Goal: Information Seeking & Learning: Learn about a topic

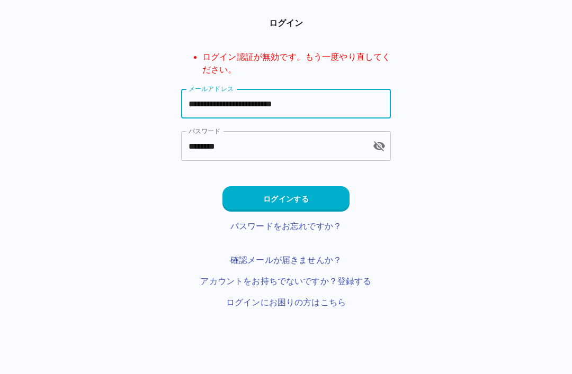
type input "**********"
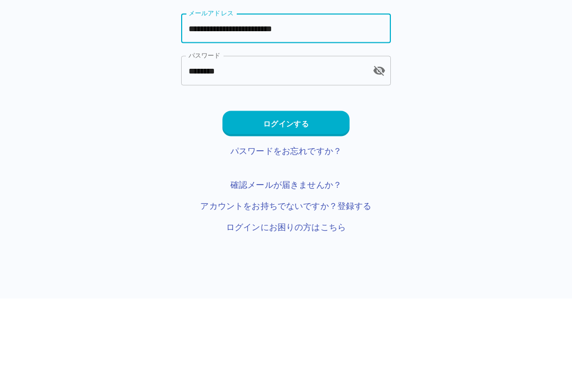
click at [311, 186] on button "ログインする" at bounding box center [285, 198] width 127 height 25
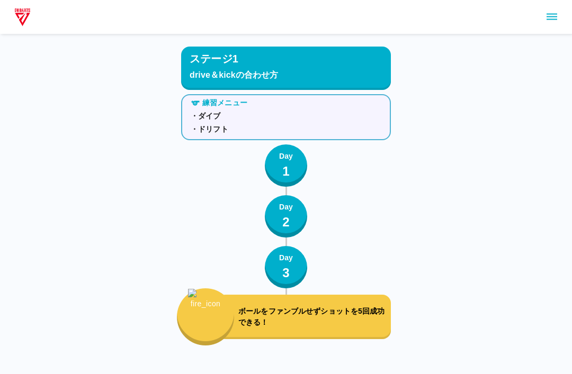
click at [551, 19] on icon "sidemenu" at bounding box center [552, 17] width 13 height 13
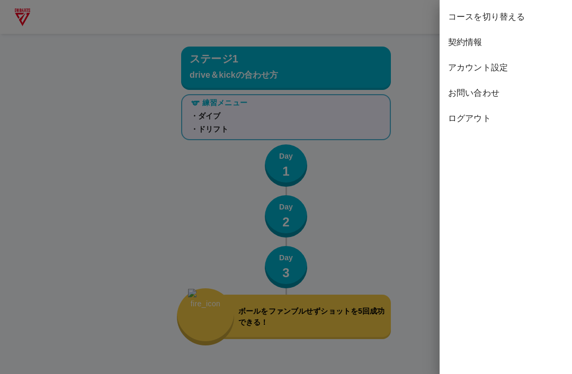
click at [503, 13] on span "コースを切り替える" at bounding box center [505, 17] width 115 height 13
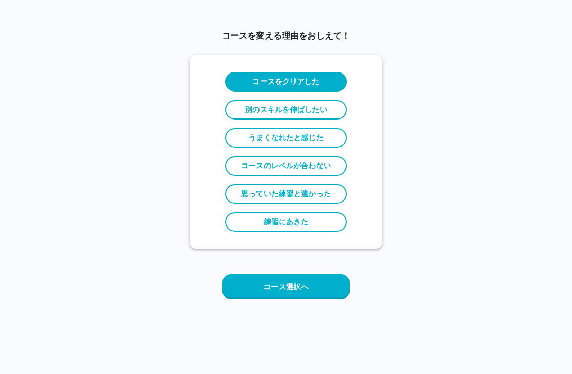
click at [315, 288] on button "コース選択へ" at bounding box center [285, 286] width 127 height 25
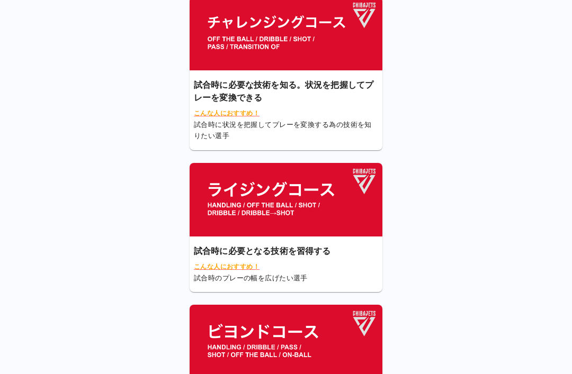
scroll to position [105, 0]
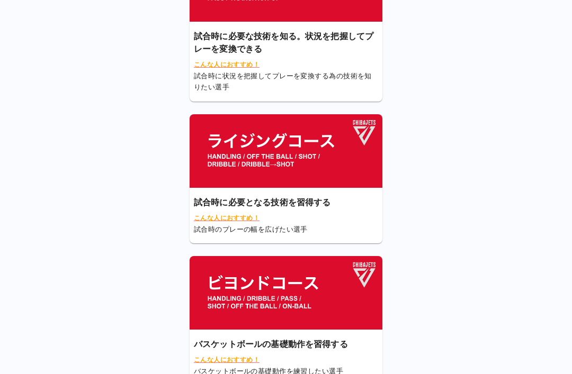
click at [296, 296] on img at bounding box center [286, 293] width 193 height 74
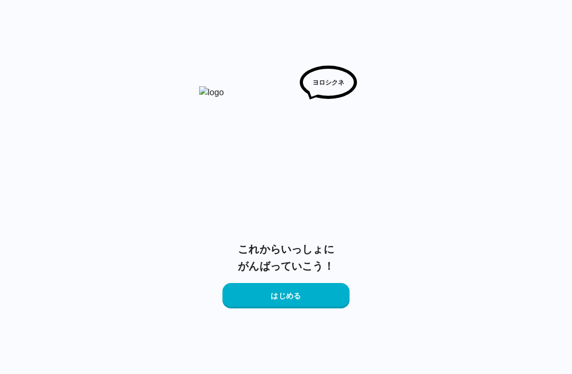
click at [308, 298] on button "はじめる" at bounding box center [285, 295] width 127 height 25
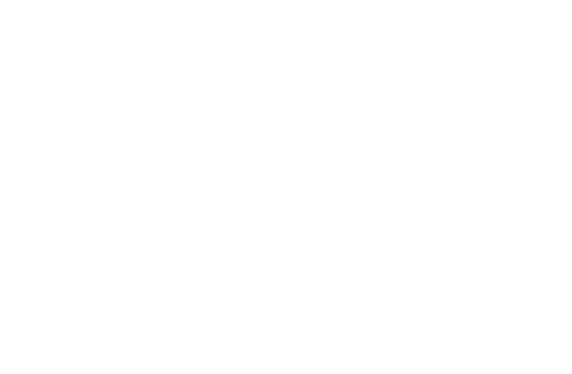
click at [314, 4] on html at bounding box center [286, 2] width 572 height 4
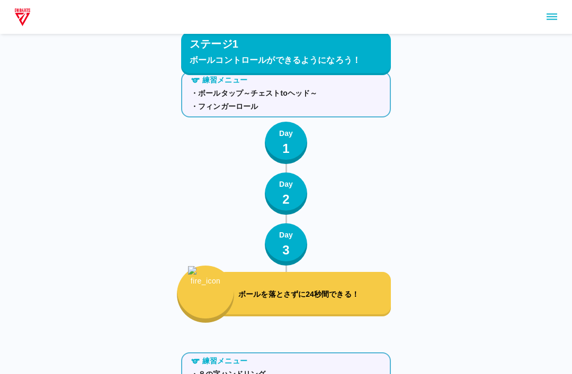
scroll to position [541, 0]
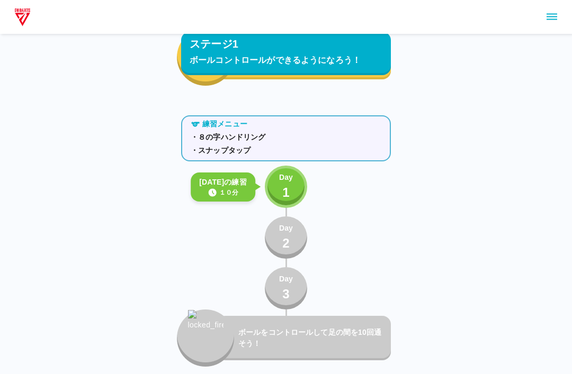
click at [290, 186] on div "Day 1" at bounding box center [286, 187] width 14 height 30
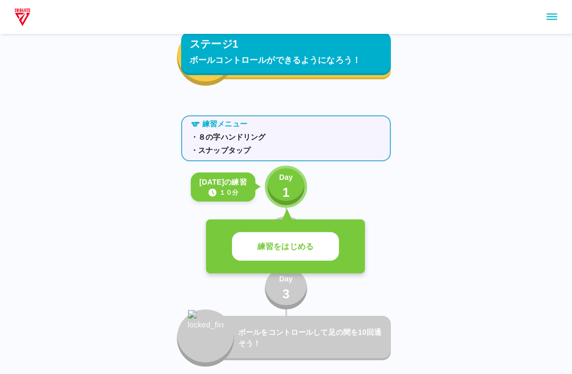
click at [309, 247] on p "練習をはじめる" at bounding box center [285, 247] width 56 height 12
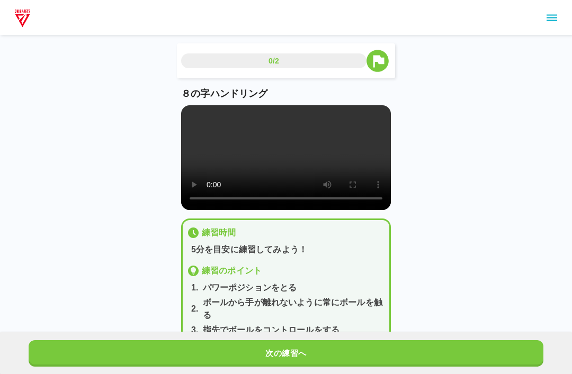
click at [289, 157] on video at bounding box center [286, 156] width 210 height 105
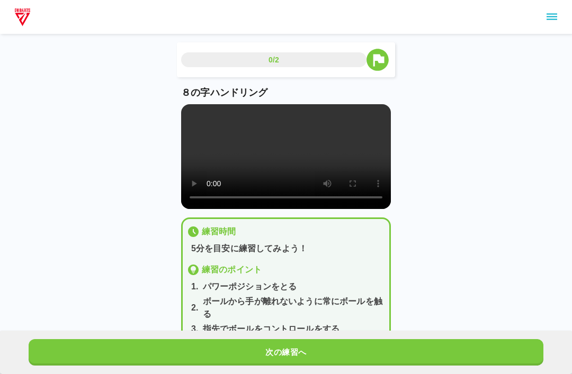
click at [191, 111] on video at bounding box center [286, 156] width 210 height 105
click at [502, 342] on button "次の練習へ" at bounding box center [286, 353] width 515 height 26
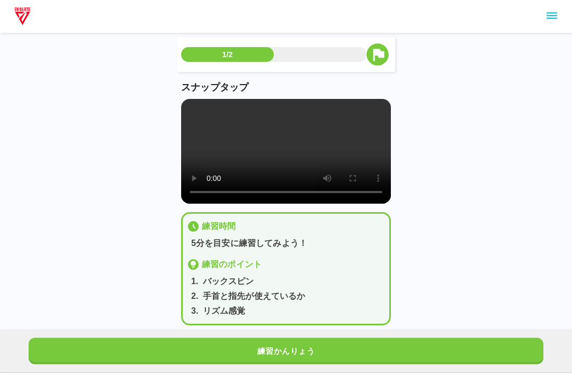
scroll to position [4, 0]
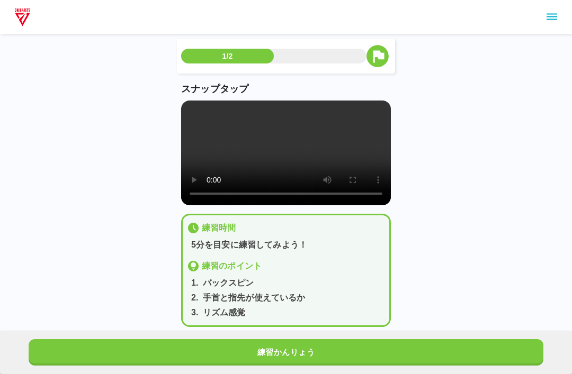
click at [279, 162] on video at bounding box center [286, 153] width 210 height 105
click at [184, 109] on video at bounding box center [286, 153] width 210 height 105
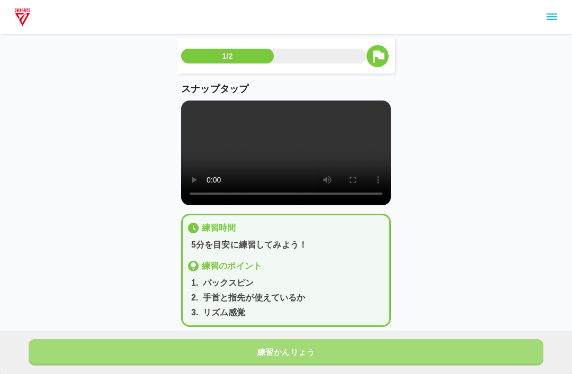
click at [319, 366] on button "練習かんりょう" at bounding box center [286, 353] width 515 height 26
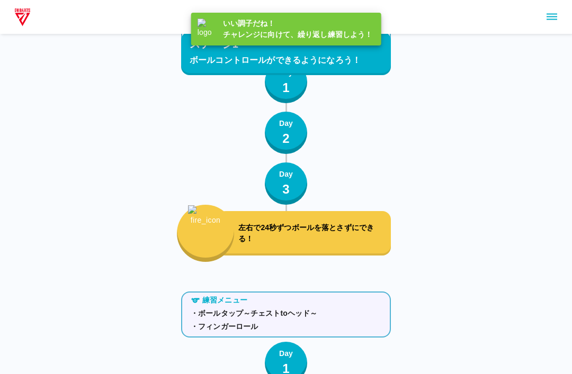
scroll to position [70, 0]
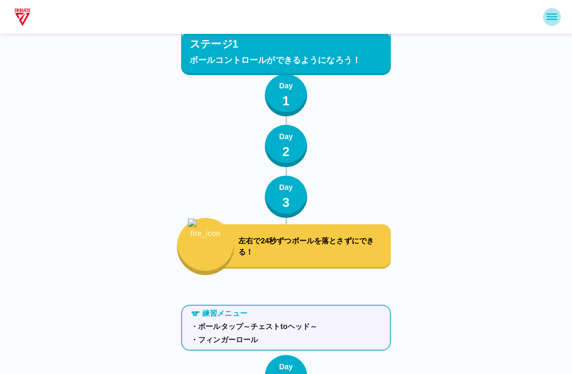
click at [552, 20] on icon "sidemenu" at bounding box center [552, 17] width 11 height 6
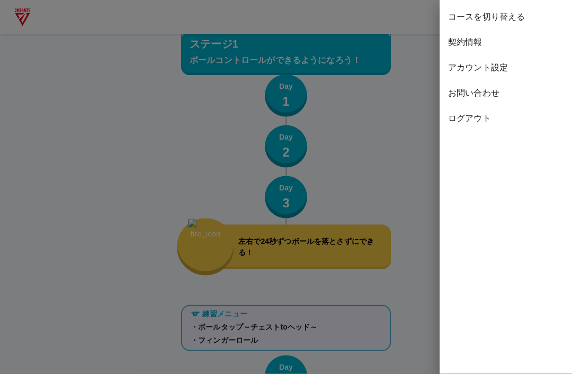
scroll to position [70, 0]
click at [509, 8] on div "コースを切り替える" at bounding box center [506, 16] width 132 height 25
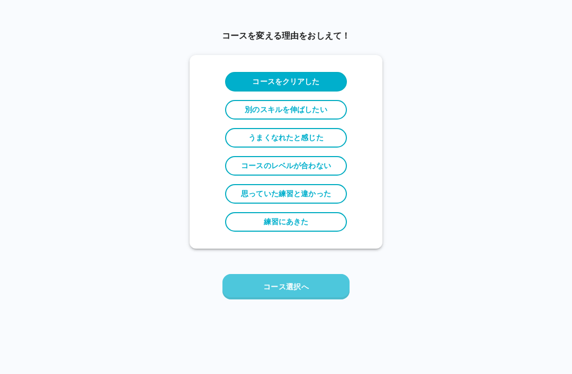
click at [309, 290] on button "コース選択へ" at bounding box center [285, 286] width 127 height 25
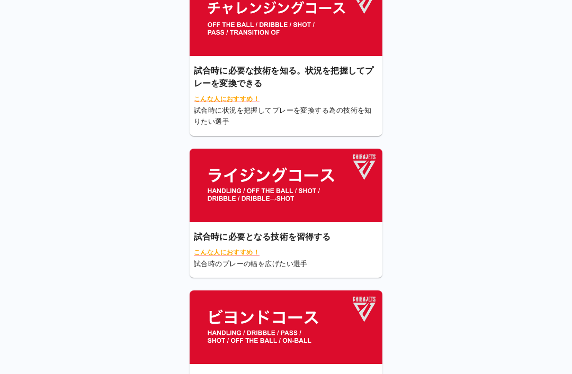
scroll to position [72, 0]
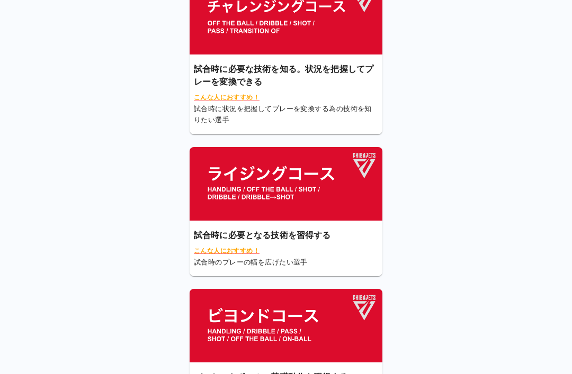
click at [332, 185] on img at bounding box center [286, 184] width 193 height 74
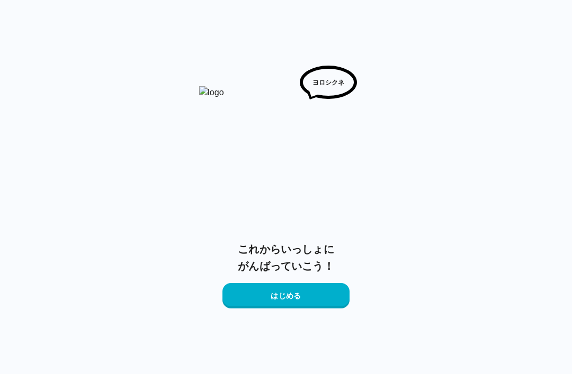
click at [305, 291] on button "はじめる" at bounding box center [285, 295] width 127 height 25
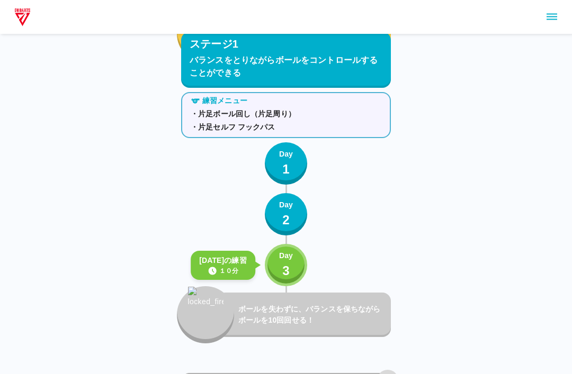
scroll to position [374, 0]
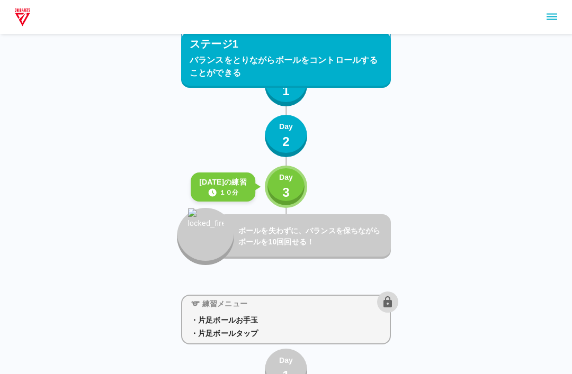
click at [283, 184] on p "3" at bounding box center [285, 192] width 7 height 19
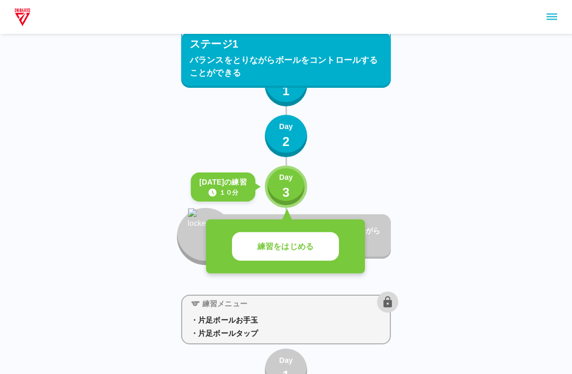
click at [297, 255] on button "練習をはじめる" at bounding box center [285, 247] width 107 height 29
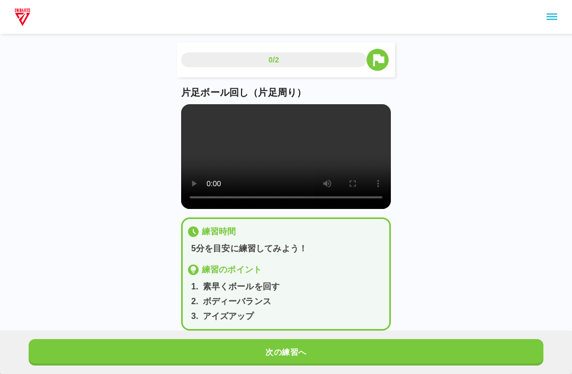
click at [398, 343] on button "次の練習へ" at bounding box center [286, 353] width 515 height 26
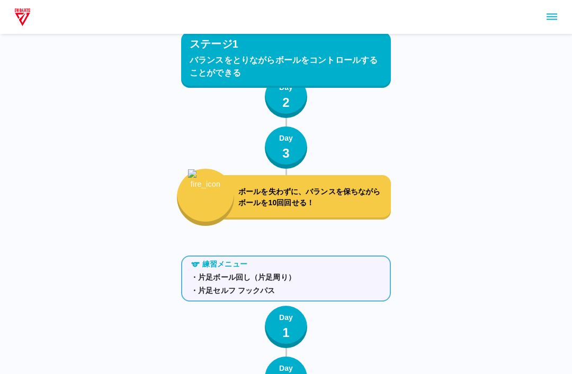
scroll to position [374, 0]
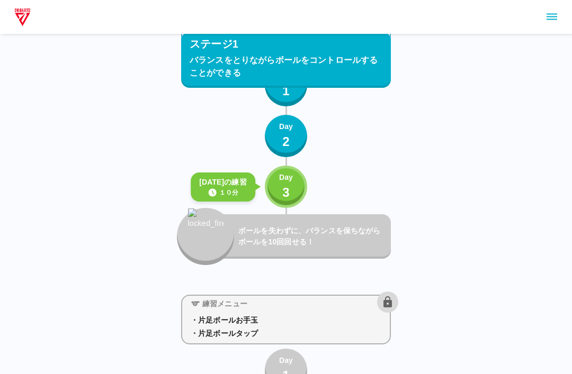
click at [282, 184] on div "Day 3" at bounding box center [286, 187] width 14 height 30
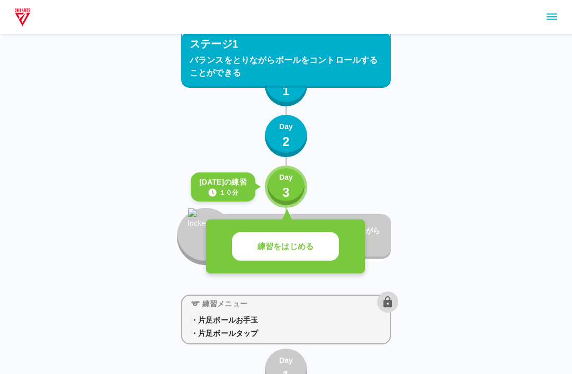
click at [284, 246] on p "練習をはじめる" at bounding box center [285, 247] width 56 height 12
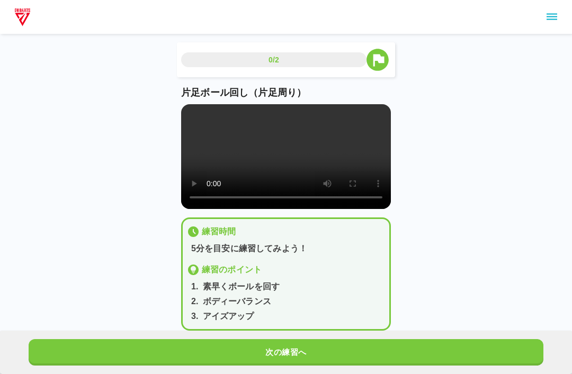
click at [293, 173] on video at bounding box center [286, 156] width 210 height 105
click at [283, 164] on video at bounding box center [286, 156] width 210 height 105
click at [283, 163] on video at bounding box center [286, 156] width 210 height 105
click at [195, 122] on video at bounding box center [286, 156] width 210 height 105
click at [213, 126] on video at bounding box center [286, 156] width 210 height 105
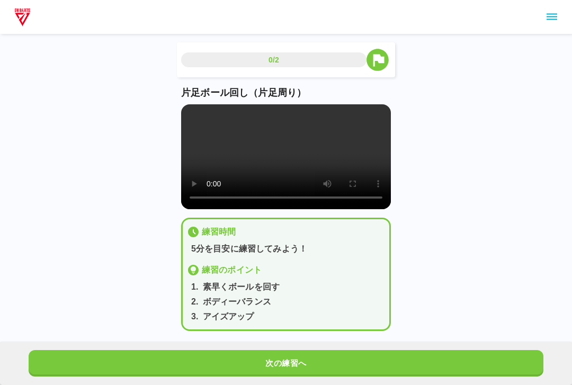
click at [182, 106] on div "片足ボール回し（片足周り）" at bounding box center [286, 147] width 210 height 123
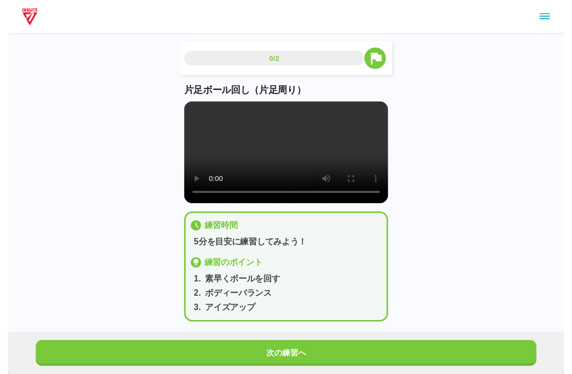
scroll to position [11, 0]
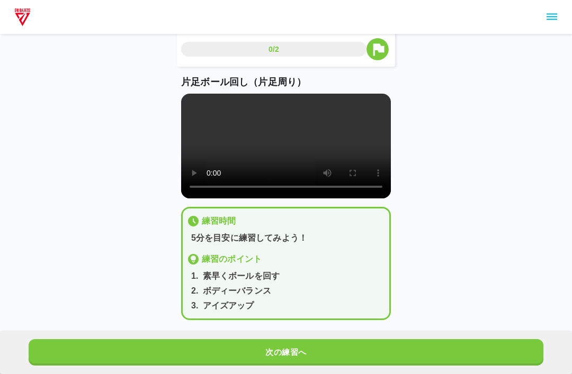
click at [336, 356] on button "次の練習へ" at bounding box center [286, 353] width 515 height 26
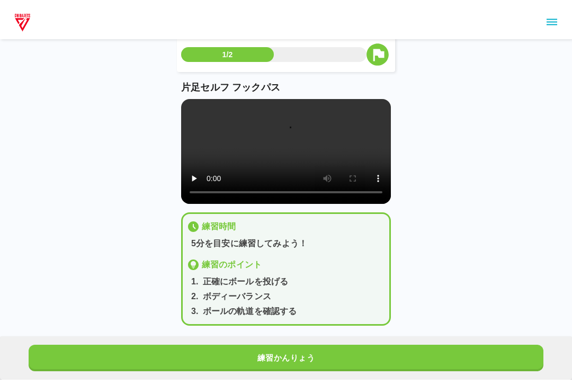
scroll to position [0, 0]
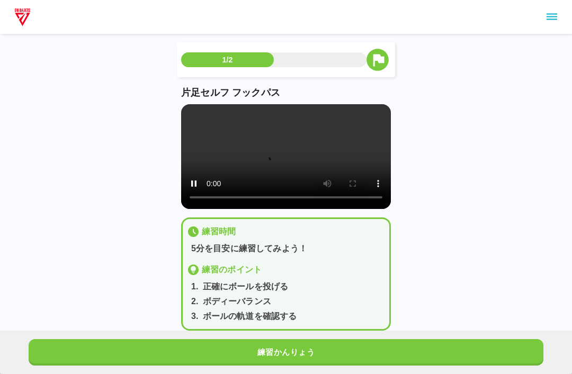
click at [276, 168] on video at bounding box center [286, 156] width 210 height 105
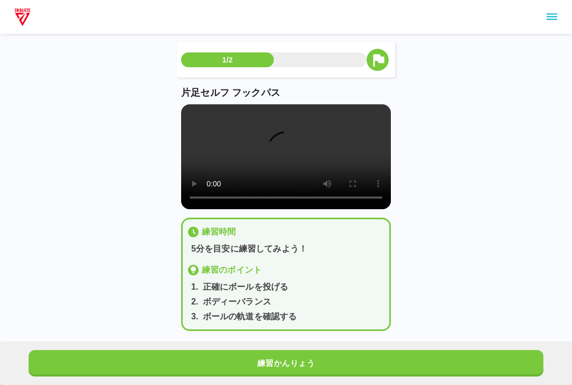
click at [191, 119] on video at bounding box center [286, 156] width 210 height 105
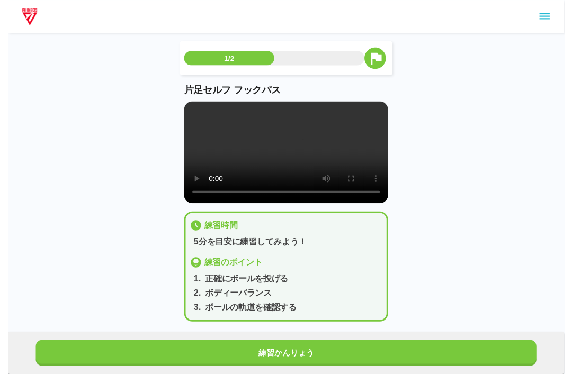
scroll to position [11, 0]
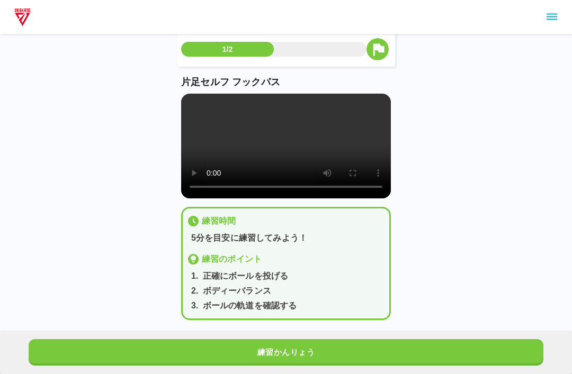
click at [335, 163] on video at bounding box center [286, 146] width 210 height 105
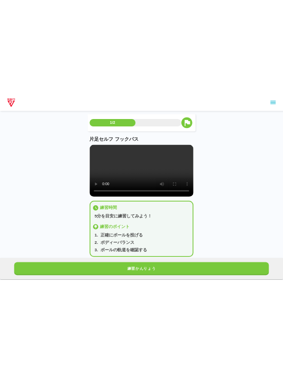
scroll to position [0, 0]
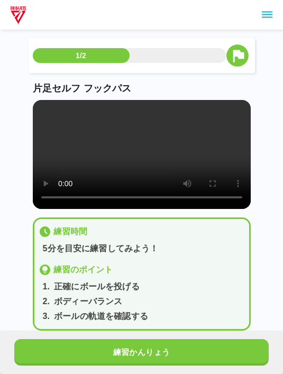
click at [189, 365] on button "練習かんりょう" at bounding box center [141, 353] width 255 height 26
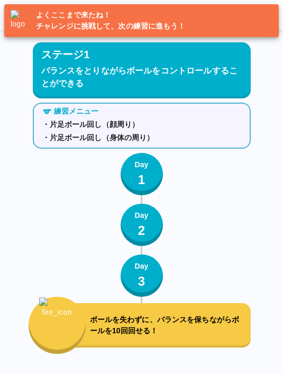
scroll to position [424, 0]
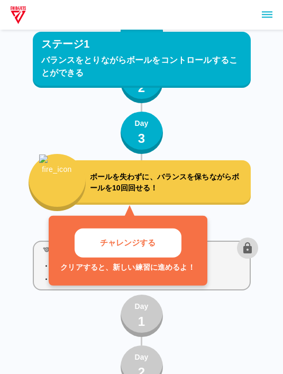
click at [171, 248] on button "チャレンジする" at bounding box center [128, 243] width 107 height 29
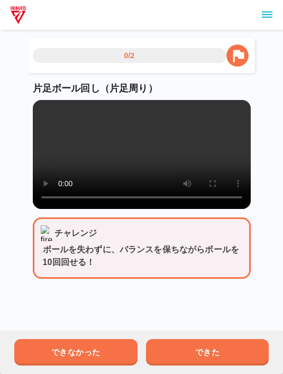
click at [200, 353] on button "できた" at bounding box center [207, 353] width 123 height 26
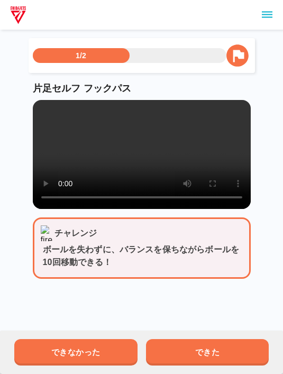
click at [173, 337] on div "できなかった できた" at bounding box center [141, 352] width 283 height 43
click at [206, 342] on button "できた" at bounding box center [207, 353] width 123 height 26
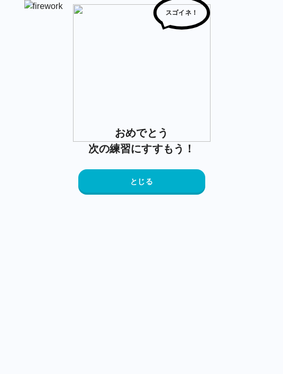
click at [117, 195] on div "おめでとう 次の練習にすすもう！ とじる" at bounding box center [141, 160] width 127 height 70
click at [108, 195] on button "とじる" at bounding box center [141, 181] width 127 height 25
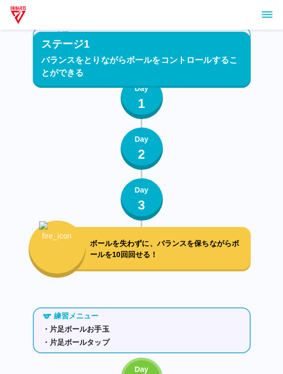
scroll to position [358, 0]
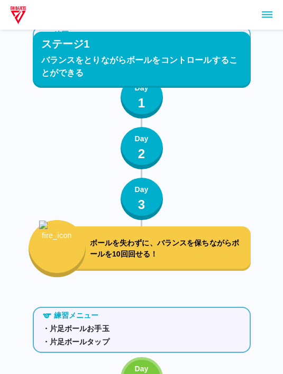
click at [261, 17] on button "sidemenu" at bounding box center [267, 15] width 18 height 18
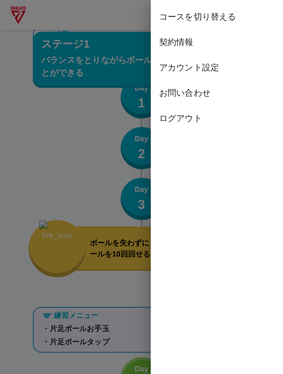
click at [172, 15] on span "コースを切り替える" at bounding box center [216, 17] width 115 height 13
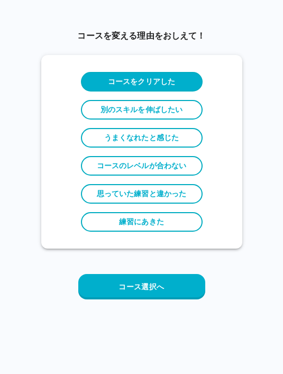
click at [121, 285] on button "コース選択へ" at bounding box center [141, 286] width 127 height 25
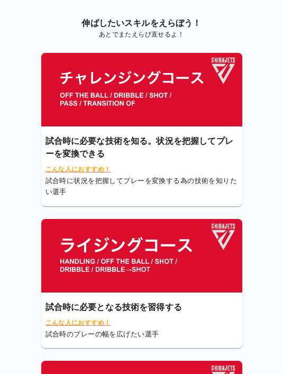
click at [94, 100] on img at bounding box center [141, 90] width 201 height 74
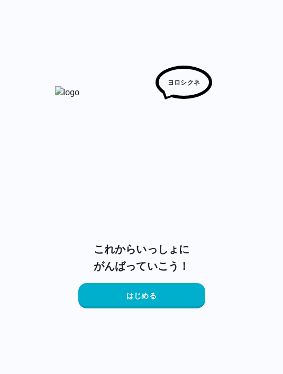
click at [108, 97] on img at bounding box center [142, 165] width 174 height 159
click at [104, 294] on button "はじめる" at bounding box center [141, 295] width 127 height 25
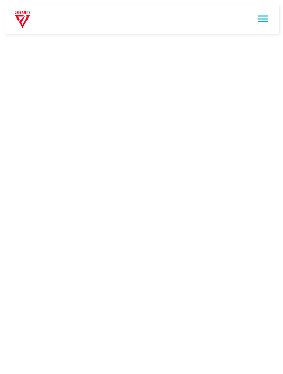
click at [3, 38] on html at bounding box center [141, 19] width 283 height 38
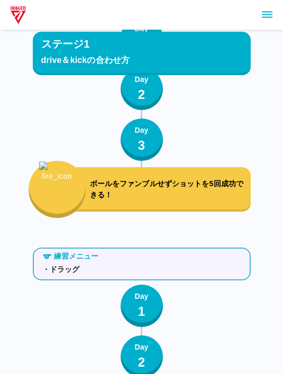
scroll to position [343, 0]
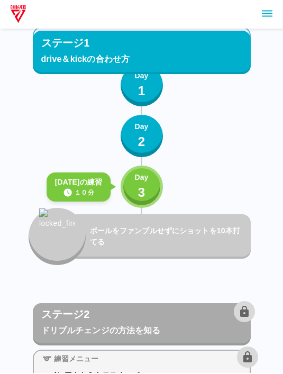
click at [265, 19] on icon "sidemenu" at bounding box center [267, 14] width 13 height 13
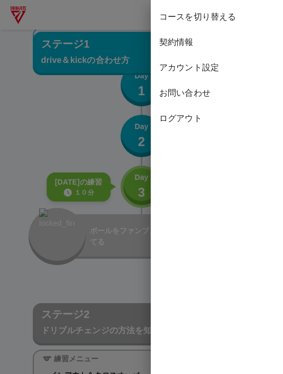
click at [172, 88] on span "お問い合わせ" at bounding box center [216, 93] width 115 height 13
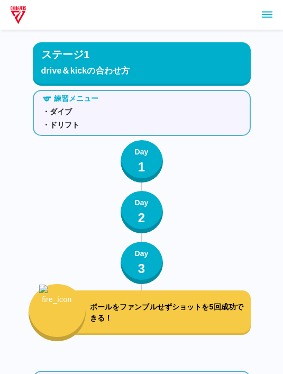
click at [269, 22] on button "sidemenu" at bounding box center [267, 15] width 18 height 18
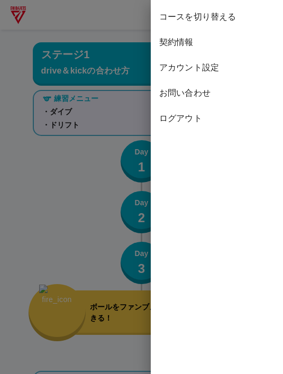
click at [175, 6] on div "コースを切り替える" at bounding box center [217, 16] width 132 height 25
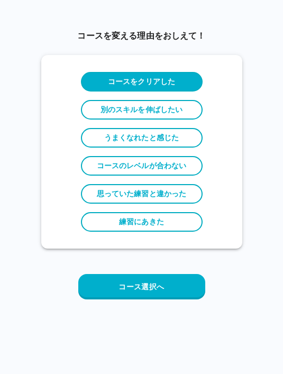
click at [137, 285] on button "コース選択へ" at bounding box center [141, 286] width 127 height 25
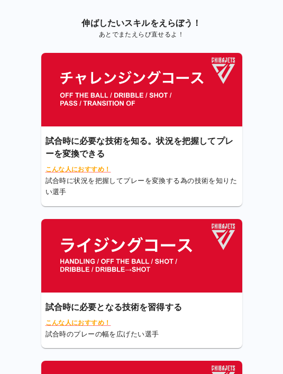
click at [78, 92] on img at bounding box center [141, 90] width 201 height 74
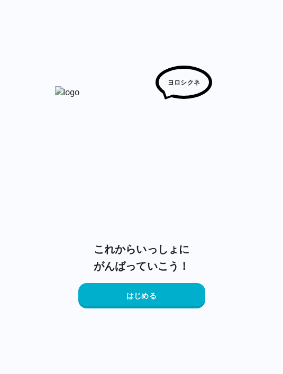
click at [105, 305] on button "はじめる" at bounding box center [141, 295] width 127 height 25
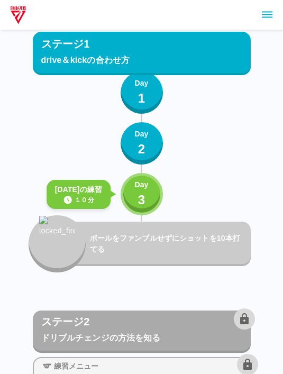
scroll to position [344, 0]
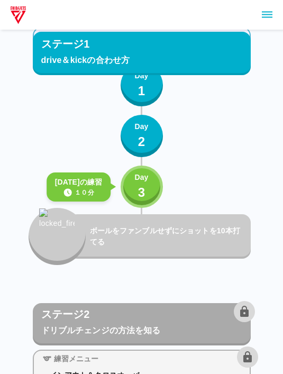
click at [135, 180] on p "Day" at bounding box center [142, 177] width 14 height 11
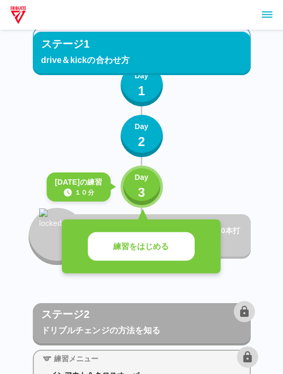
click at [141, 257] on button "練習をはじめる" at bounding box center [141, 247] width 107 height 29
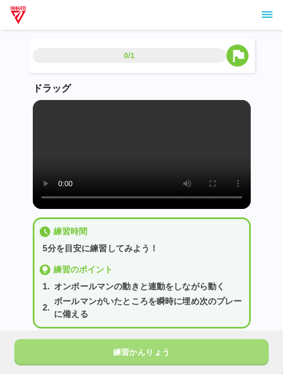
click at [99, 344] on button "練習かんりょう" at bounding box center [141, 353] width 255 height 26
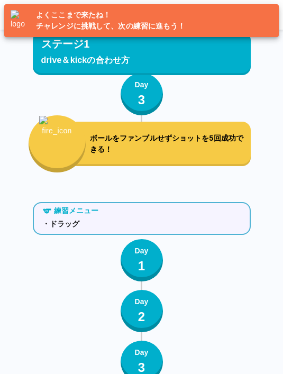
scroll to position [398, 0]
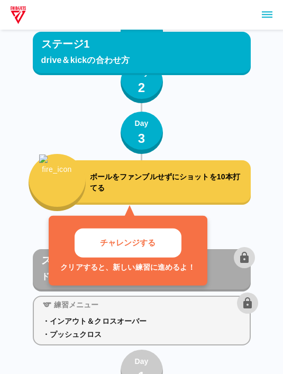
click at [91, 236] on button "チャレンジする" at bounding box center [128, 243] width 107 height 29
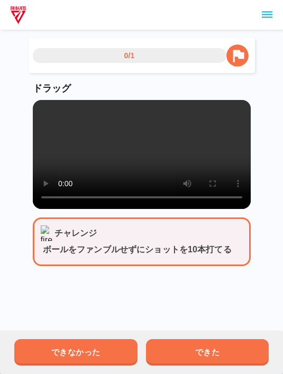
click at [199, 340] on button "できた" at bounding box center [207, 353] width 123 height 26
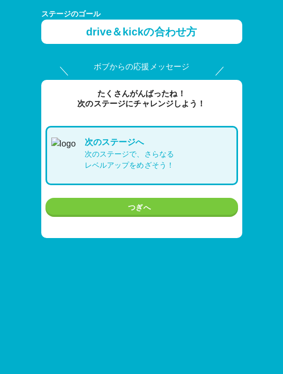
click at [80, 207] on button "つぎへ" at bounding box center [142, 208] width 193 height 20
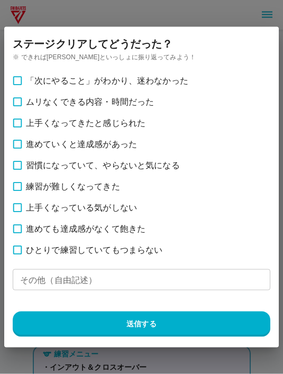
scroll to position [398, 0]
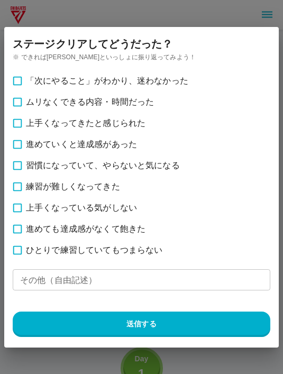
click at [47, 17] on div "ステージ クリアしてどうだった？ ※ できれば[PERSON_NAME]といっしょに振り返ってみよう！ 「次にやること」がわかり、迷わなかった ムリなくできる…" at bounding box center [141, 187] width 309 height 374
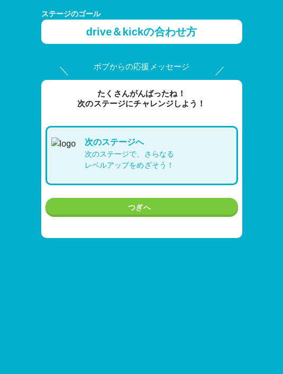
click at [135, 188] on div "次の ステージ へ 次のステージで、さらなる レベルアップをめざそう！ [GEOGRAPHIC_DATA]へ" at bounding box center [142, 172] width 193 height 92
click at [143, 184] on div "次の ステージ へ 次のステージで、さらなる レベルアップをめざそう！ [GEOGRAPHIC_DATA]へ" at bounding box center [142, 172] width 193 height 92
click at [142, 184] on div "次の ステージ へ 次のステージで、さらなる レベルアップをめざそう！" at bounding box center [142, 155] width 193 height 59
click at [151, 272] on div "ボブからの応援メッセージ たくさんがんばったね！ 次の ステージ にチャレンジしよう！ 次の ステージ へ 次のステージで、さらなる レベルアップをめざそう！…" at bounding box center [141, 171] width 201 height 220
click at [145, 208] on button "つぎへ" at bounding box center [142, 208] width 193 height 20
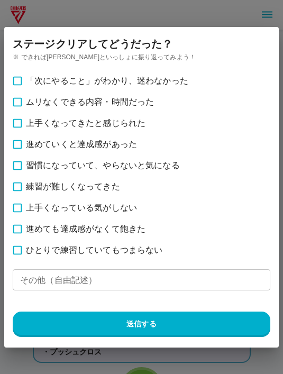
scroll to position [398, 0]
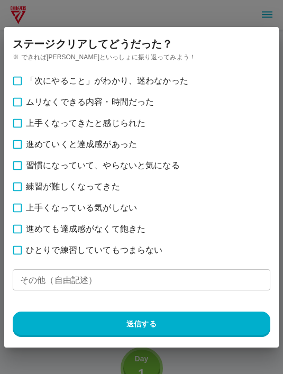
click at [70, 325] on button "送信する" at bounding box center [142, 324] width 258 height 25
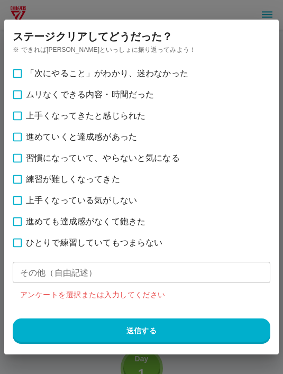
click at [34, 303] on div "「次にやること」がわかり、迷わなかった ムリなくできる内容・時間だった 上手くなってきたと感じられた 進めていくと達成感があった 習慣になっていて、やらないと…" at bounding box center [142, 203] width 258 height 281
click at [56, 16] on div "ステージ クリアしてどうだった？ ※ できれば[PERSON_NAME]といっしょに振り返ってみよう！ 「次にやること」がわかり、迷わなかった ムリなくできる…" at bounding box center [141, 187] width 309 height 374
click at [59, 364] on div "ステージ クリアしてどうだった？ ※ できれば[PERSON_NAME]といっしょに振り返ってみよう！ 「次にやること」がわかり、迷わなかった ムリなくできる…" at bounding box center [141, 187] width 309 height 374
click at [39, 371] on div "ステージ クリアしてどうだった？ ※ できれば[PERSON_NAME]といっしょに振り返ってみよう！ 「次にやること」がわかり、迷わなかった ムリなくできる…" at bounding box center [141, 187] width 309 height 374
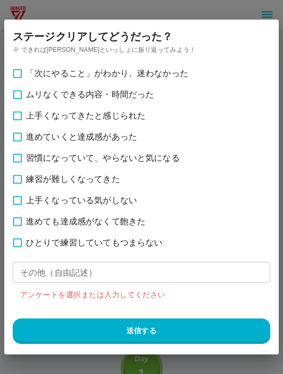
click at [39, 365] on div "ステージ クリアしてどうだった？ ※ できれば[PERSON_NAME]といっしょに振り返ってみよう！ 「次にやること」がわかり、迷わなかった ムリなくできる…" at bounding box center [141, 187] width 309 height 374
click at [51, 324] on button "送信する" at bounding box center [142, 331] width 258 height 25
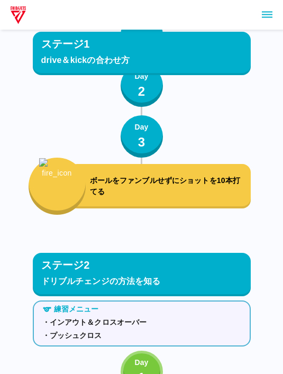
scroll to position [394, 0]
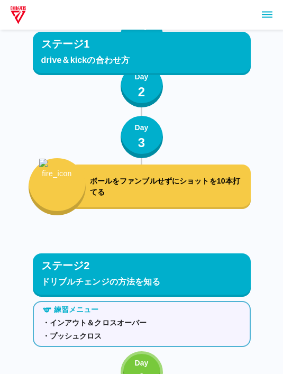
click at [59, 190] on img "button" at bounding box center [56, 180] width 35 height 43
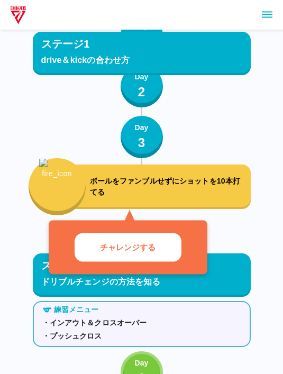
click at [104, 242] on p "チャレンジする" at bounding box center [128, 248] width 56 height 12
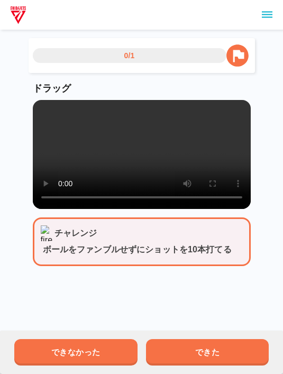
click at [189, 351] on button "できた" at bounding box center [207, 353] width 123 height 26
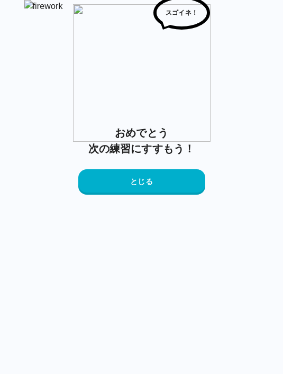
click at [105, 195] on button "とじる" at bounding box center [141, 181] width 127 height 25
